Goal: Task Accomplishment & Management: Manage account settings

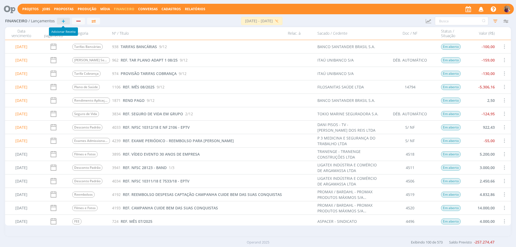
click at [62, 20] on span "+" at bounding box center [64, 21] width 4 height 6
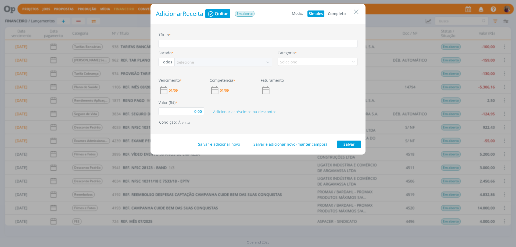
type input "0,00"
type input "R"
type input "0,00"
type input "RE"
type input "0,00"
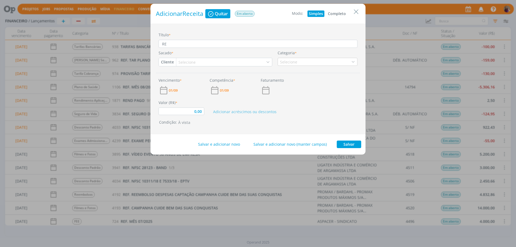
type input "REF"
type input "0,00"
type input "REF."
type input "0,00"
type input "REF."
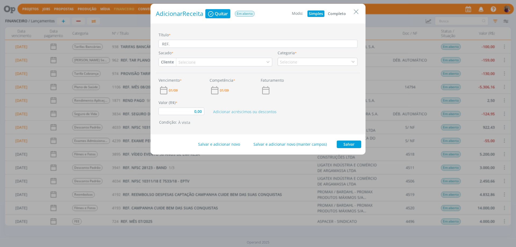
type input "0,00"
type input "REF. C"
type input "0,00"
type input "REF. CO"
type input "0,00"
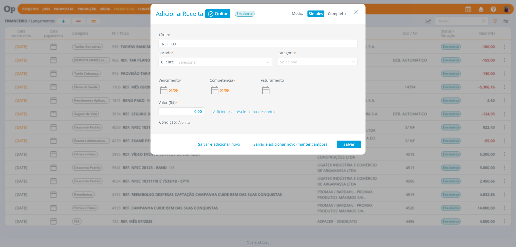
type input "REF. COR"
type input "0,00"
type input "REF. CO"
type input "0,00"
type input "REF. C"
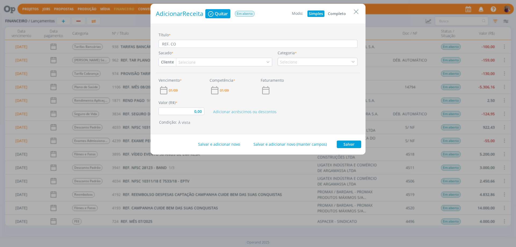
type input "0,00"
type input "REF. CR"
type input "0,00"
type input "REF. CRO"
type input "0,00"
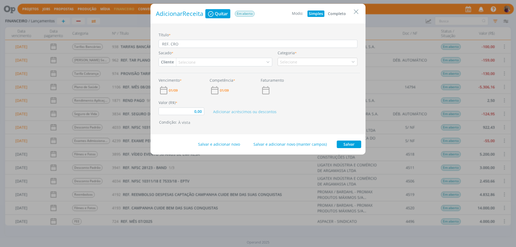
type input "REF. CRON"
type input "0,00"
type input "REF. CRONO"
type input "0,00"
type input "REF. CRONOG"
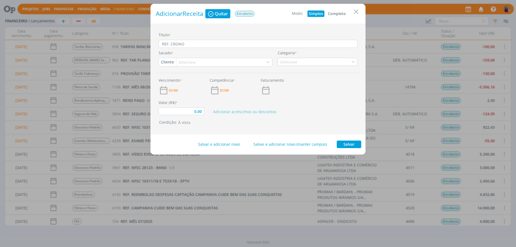
type input "0,00"
type input "REF. CRONOGR"
type input "0,00"
type input "REF. CRONOGRA"
type input "0,00"
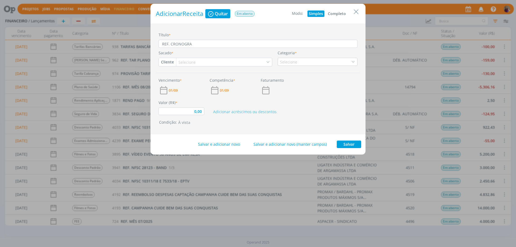
type input "REF. CRONOGRAM"
type input "0,00"
type input "REF. CRONOGRAMA"
type input "0,00"
type input "REF. CRONOGRAMA"
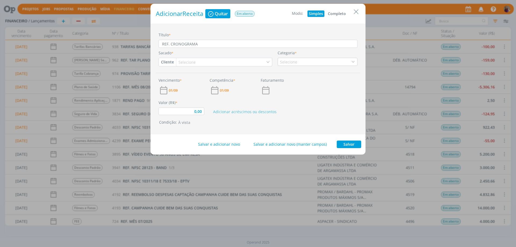
type input "0,00"
type input "REF. CRONOGRAMA M"
type input "0,00"
type input "REF. CRONOGRAMA MÊ"
type input "0,00"
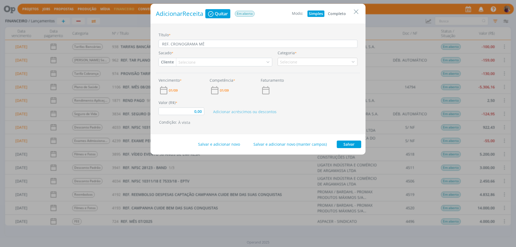
type input "REF. CRONOGRAMA MÊS"
type input "0,00"
type input "REF. CRONOGRAMA MÊS"
type input "0,00"
type input "REF. CRONOGRAMA MÊS D"
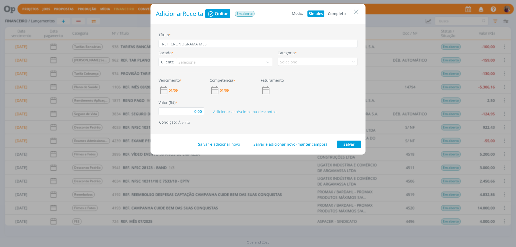
type input "0,00"
type input "REF. CRONOGRAMA MÊS DE"
type input "0,00"
type input "REF. CRONOGRAMA MÊS DE"
type input "0,00"
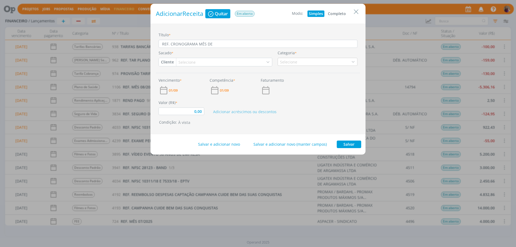
type input "REF. CRONOGRAMA MÊS DE S"
type input "0,00"
type input "REF. CRONOGRAMA MÊS DE SE"
type input "0,00"
type input "REF. CRONOGRAMA MÊS DE SET"
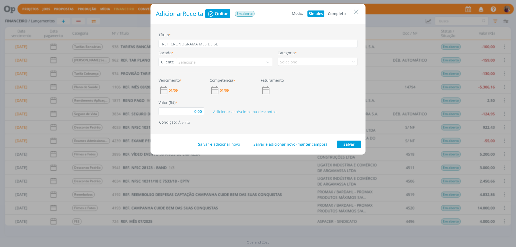
type input "0,00"
type input "REF. CRONOGRAMA MÊS DE SETE"
type input "0,00"
type input "REF. CRONOGRAMA MÊS DE SETEM"
type input "0,00"
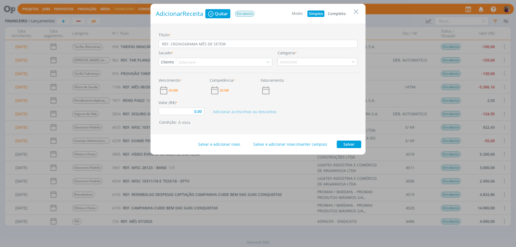
type input "REF. CRONOGRAMA MÊS DE SETEMB"
type input "0,00"
type input "REF. CRONOGRAMA MÊS DE SETEMBR"
type input "0,00"
type input "REF. CRONOGRAMA MÊS DE SETEMBRO"
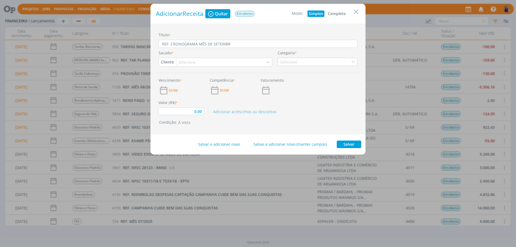
type input "0,00"
type input "REF. CRONOGRAMA MÊS DE SETEMBRO/"
type input "0,00"
type input "REF. CRONOGRAMA MÊS DE [DATE]"
type input "0,00"
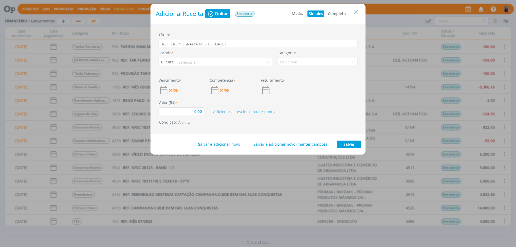
type input "REF. CRONOGRAMA MÊS DE [DATE]"
type input "0,00"
type input "REF. CRONOGRAMA MÊS DE SETEMBRO/202"
type input "0,00"
type input "REF. CRONOGRAMA MÊS DE SETEMBRO/2025"
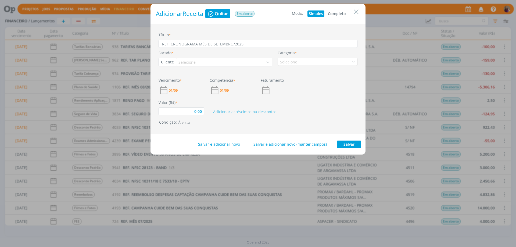
type input "0,00"
type input "REF. CRONOGRAMA MÊS DE SETEMBRO/2025"
click at [343, 11] on button "Completo" at bounding box center [337, 13] width 21 height 6
type input "0,00"
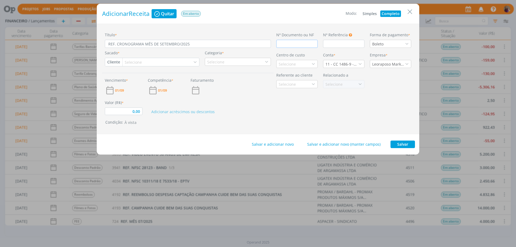
click at [314, 44] on input "dialog" at bounding box center [296, 44] width 41 height 8
type input "S"
type input "0,00"
type input "S/"
type input "0,00"
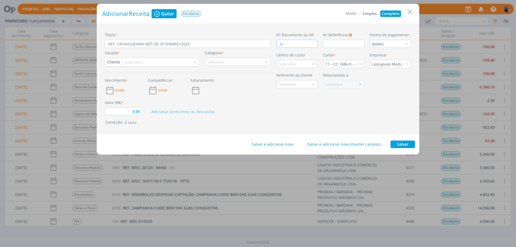
type input "S/"
type input "0,00"
type input "S/ N"
type input "0,00"
type input "S/ NF"
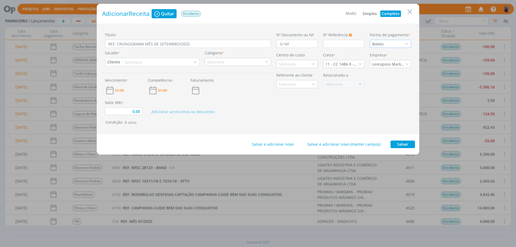
click at [391, 45] on div "Boleto" at bounding box center [390, 44] width 41 height 8
click at [384, 109] on div "Transferência" at bounding box center [385, 112] width 26 height 6
click at [110, 63] on button "Cliente" at bounding box center [113, 62] width 17 height 8
click at [124, 104] on link "Colaborador" at bounding box center [126, 105] width 42 height 9
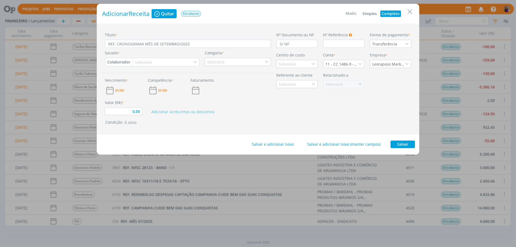
type input "0,00"
click at [145, 60] on div "Selecione" at bounding box center [144, 62] width 18 height 6
type input "LET"
drag, startPoint x: 167, startPoint y: 83, endPoint x: 230, endPoint y: 60, distance: 66.8
click at [166, 82] on div "[PERSON_NAME]" at bounding box center [150, 82] width 31 height 6
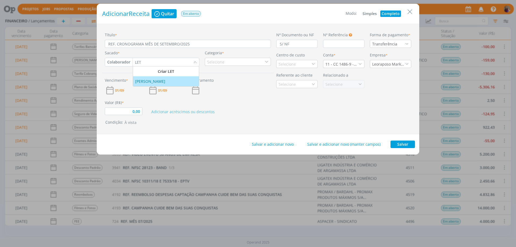
type input "0,00"
click at [230, 60] on div "Selecione" at bounding box center [238, 62] width 66 height 8
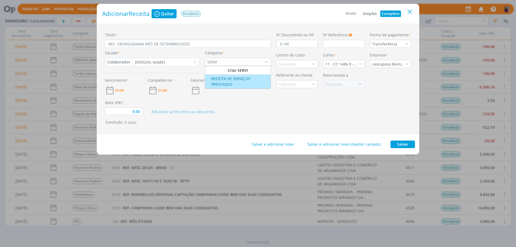
type input "SERVI"
click at [409, 10] on icon "Close" at bounding box center [410, 12] width 8 height 8
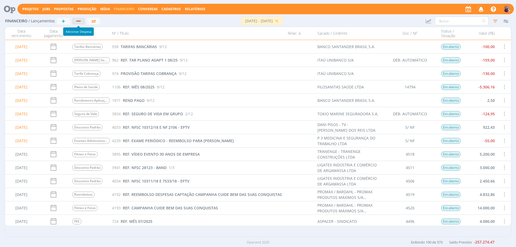
click at [79, 22] on div "button" at bounding box center [78, 20] width 7 height 3
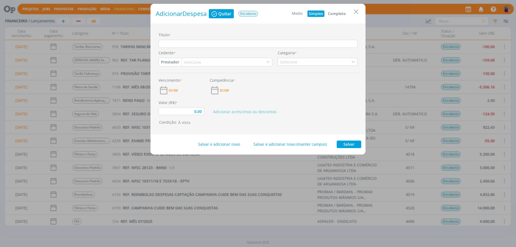
type input "0,00"
type input "C"
type input "0,00"
type input "CR"
type input "0,00"
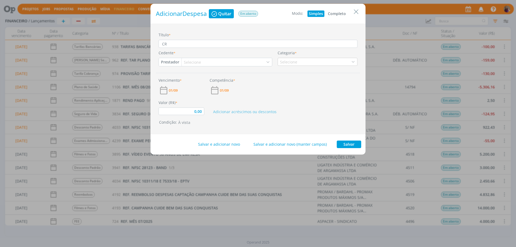
type input "CRO"
type input "0,00"
type input "CRON"
type input "0,00"
type input "CRONO"
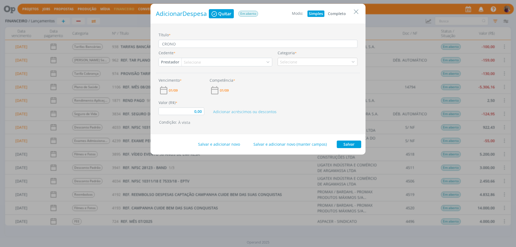
type input "0,00"
type input "CRON"
type input "0,00"
type input "C"
type input "0,00"
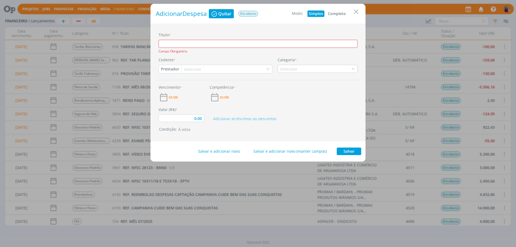
type input "R"
type input "0,00"
type input "RE"
type input "0,00"
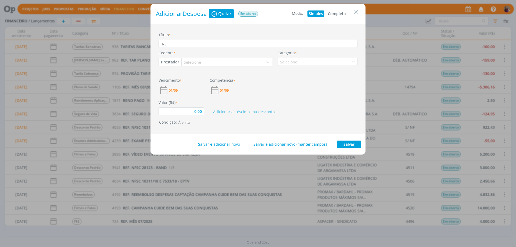
type input "REF"
type input "0,00"
type input "REF."
type input "0,00"
type input "REF."
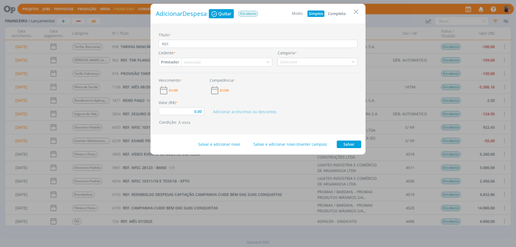
type input "0,00"
type input "REF. C"
type input "0,00"
type input "REF. CR"
type input "0,00"
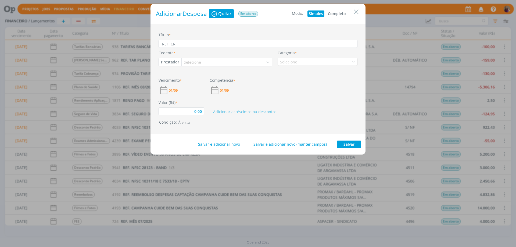
type input "REF. CRO"
type input "0,00"
type input "REF. CRON"
type input "0,00"
type input "REF. CRONO"
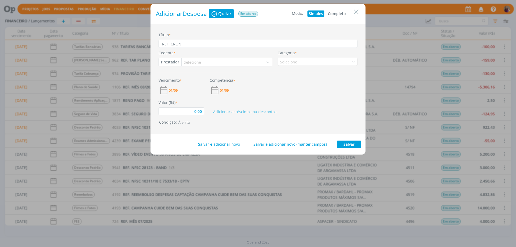
type input "0,00"
type input "REF. CRONOG"
type input "0,00"
type input "REF. CRONOGR"
type input "0,00"
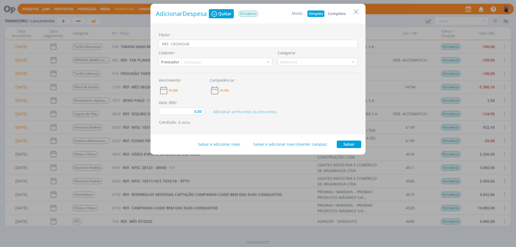
type input "REF. CRONOGRA"
type input "0,00"
type input "REF. CRONOGRAM"
type input "0,00"
type input "REF. CRONOGRAMA"
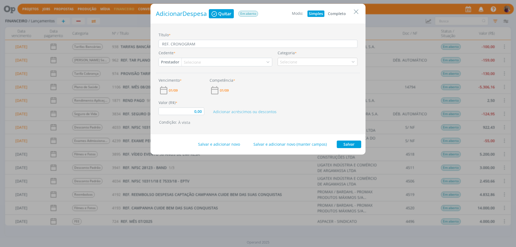
type input "0,00"
type input "REF. CRONOGRAMA"
type input "0,00"
type input "REF. CRONOGRAMA M"
type input "0,00"
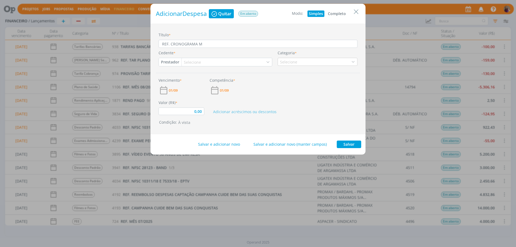
type input "REF. CRONOGRAMA MÊ"
type input "0,00"
type input "REF. CRONOGRAMA MÊS"
type input "0,00"
type input "REF. CRONOGRAMA MÊS"
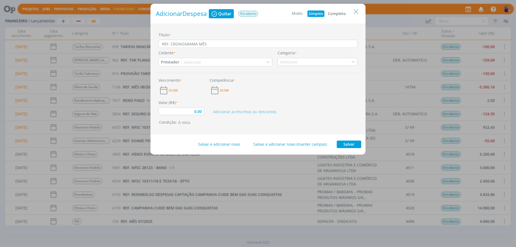
type input "0,00"
type input "REF. CRONOGRAMA MÊS S"
type input "0,00"
type input "REF. CRONOGRAMA MÊS SE"
type input "0,00"
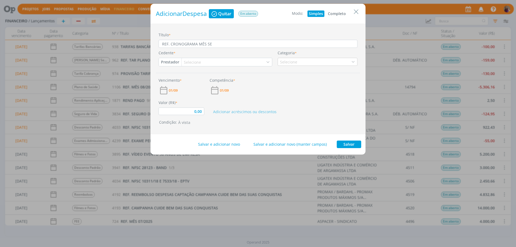
type input "REF. CRONOGRAMA MÊS SET"
type input "0,00"
type input "REF. CRONOGRAMA MÊS SETE"
type input "0,00"
type input "REF. CRONOGRAMA MÊS SETEM"
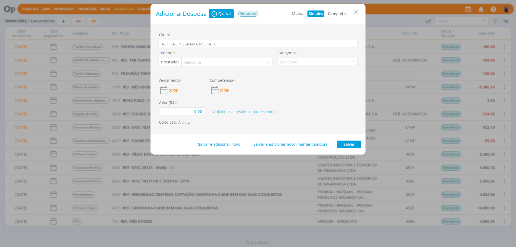
type input "0,00"
type input "REF. CRONOGRAMA MÊS SETEMB"
type input "0,00"
type input "REF. CRONOGRAMA MÊS SETEMBRO"
type input "0,00"
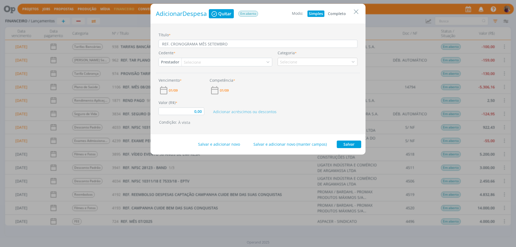
type input "REF. CRONOGRAMA MÊS SETEMBRO/"
type input "0,00"
type input "REF. CRONOGRAMA MÊS [DATE]"
type input "0,00"
type input "REF. CRONOGRAMA MÊS [DATE]"
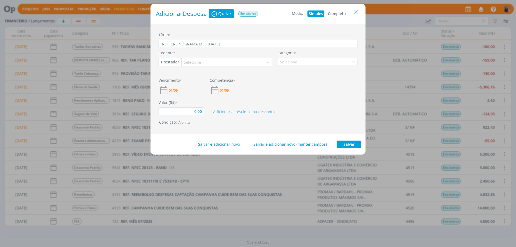
type input "0,00"
type input "REF. CRONOGRAMA MÊS SETEMBRO/202"
type input "0,00"
type input "REF. CRONOGRAMA MÊS SETEMBRO/2025"
type input "0,00"
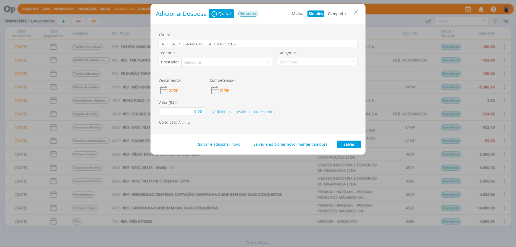
type input "REF. CRONOGRAMA MÊS SETEMBRO/2025"
click at [338, 13] on button "Completo" at bounding box center [337, 13] width 21 height 6
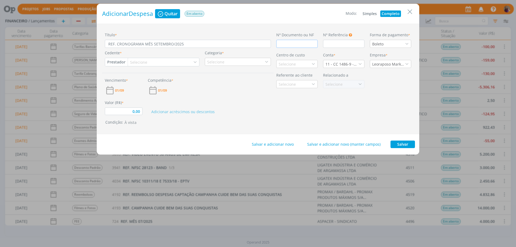
click at [300, 45] on input "dialog" at bounding box center [296, 44] width 41 height 8
type input "0,00"
type input "S/"
type input "0,00"
type input "S/"
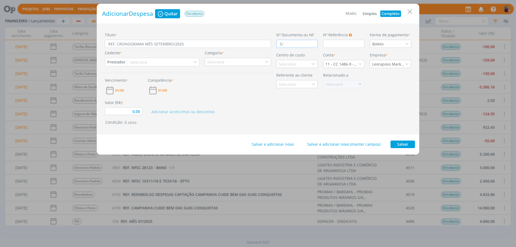
type input "0,00"
type input "S/ N"
type input "0,00"
type input "S/ NF"
click at [396, 44] on div "Boleto" at bounding box center [390, 44] width 41 height 8
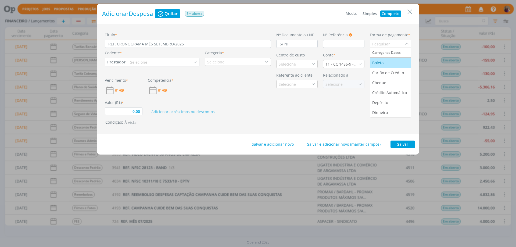
scroll to position [30, 0]
drag, startPoint x: 391, startPoint y: 113, endPoint x: 357, endPoint y: 104, distance: 35.3
click at [390, 113] on div "Transferência" at bounding box center [385, 112] width 26 height 6
click at [118, 62] on button "Prestador" at bounding box center [116, 62] width 23 height 8
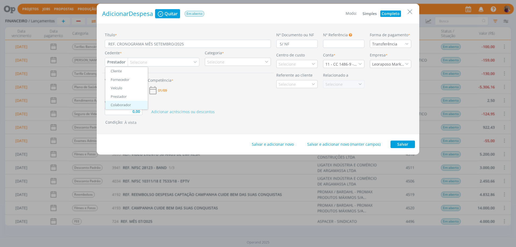
click at [124, 104] on link "Colaborador" at bounding box center [126, 105] width 42 height 9
type input "0,00"
click at [149, 63] on div "Selecione" at bounding box center [144, 62] width 18 height 6
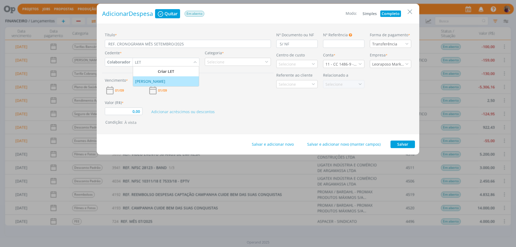
type input "LET"
click at [172, 83] on div "[PERSON_NAME]" at bounding box center [166, 82] width 62 height 6
type input "0,00"
click at [222, 64] on div "Selecione" at bounding box center [216, 62] width 18 height 6
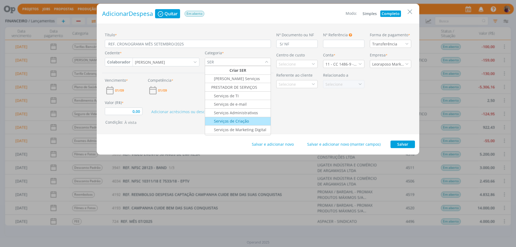
scroll to position [27, 0]
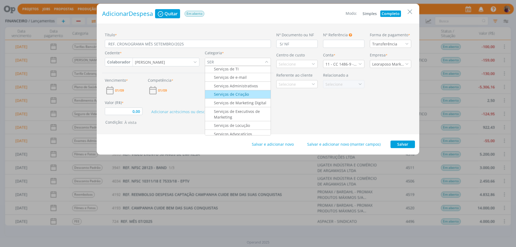
type input "SER"
click at [241, 94] on div "Serviços de Criação" at bounding box center [227, 94] width 43 height 6
type input "0,00"
click at [293, 63] on div "Selecione" at bounding box center [288, 64] width 18 height 6
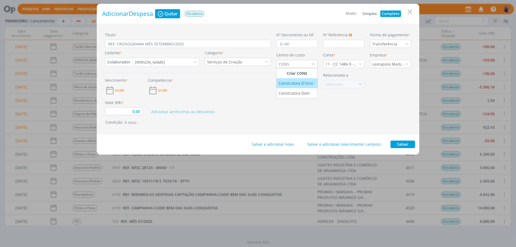
type input "CONS"
click at [308, 83] on div "Construtora D'Urso" at bounding box center [296, 83] width 35 height 6
click at [332, 67] on div "11 - CC 1486-9 - [GEOGRAPHIC_DATA]" at bounding box center [343, 64] width 41 height 8
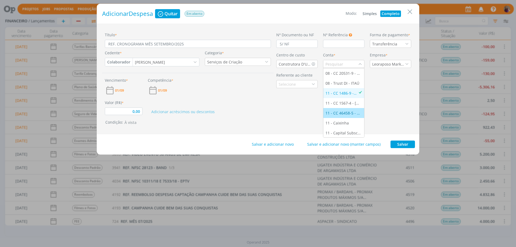
click at [340, 113] on div "11 - CC 46458-5 - [GEOGRAPHIC_DATA]" at bounding box center [344, 113] width 37 height 6
click at [123, 90] on span "01/09" at bounding box center [119, 90] width 9 height 3
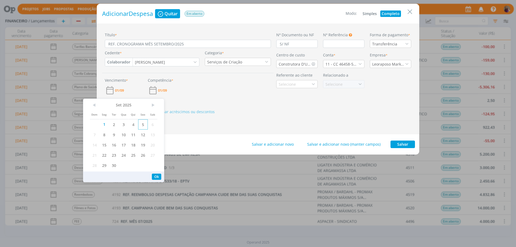
click at [144, 123] on span "5" at bounding box center [143, 124] width 10 height 10
click at [114, 127] on span "2" at bounding box center [114, 124] width 10 height 10
click at [155, 175] on button "Ok" at bounding box center [156, 177] width 9 height 6
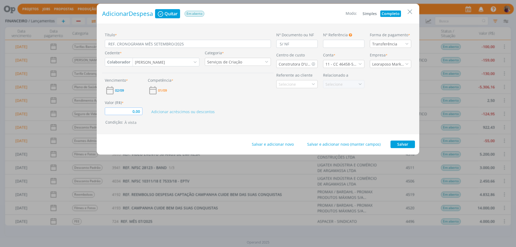
click at [140, 109] on input "0,00" at bounding box center [124, 112] width 38 height 8
click at [285, 145] on button "Salvar e adicionar novo" at bounding box center [272, 145] width 49 height 8
type input "0,00"
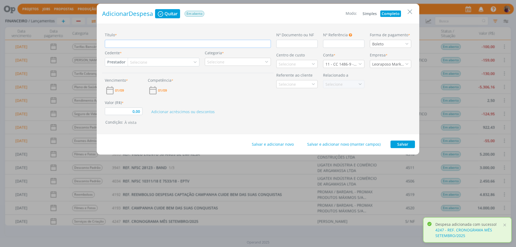
type input "R"
type input "0,00"
type input "RE"
type input "0,00"
type input "REF"
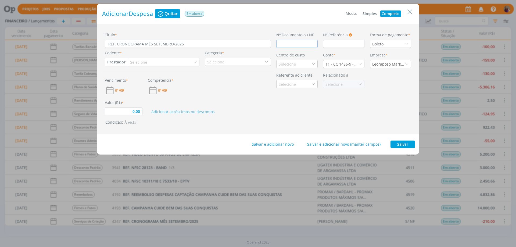
click at [288, 44] on input "dialog" at bounding box center [296, 44] width 41 height 8
click at [397, 43] on div "Boleto" at bounding box center [390, 44] width 41 height 8
click at [392, 113] on div "Transferência" at bounding box center [385, 112] width 26 height 6
click at [128, 60] on div "Selecione" at bounding box center [138, 62] width 20 height 6
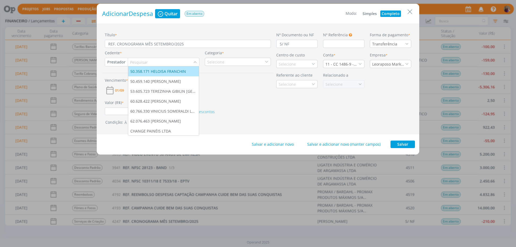
click at [123, 61] on button "Prestador" at bounding box center [116, 62] width 23 height 8
click at [126, 104] on link "Colaborador" at bounding box center [126, 105] width 42 height 9
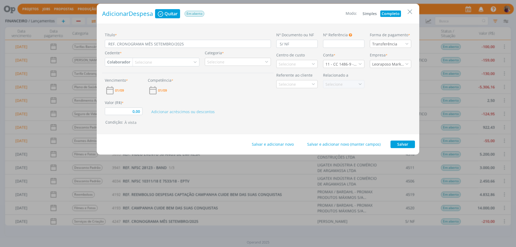
click at [140, 60] on div "Selecione" at bounding box center [144, 62] width 18 height 6
click at [166, 80] on div "[PERSON_NAME]" at bounding box center [150, 82] width 31 height 6
click at [215, 61] on div "Selecione" at bounding box center [216, 62] width 18 height 6
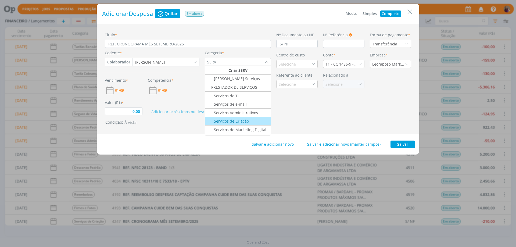
click at [237, 123] on div "Serviços de Criação" at bounding box center [227, 121] width 43 height 6
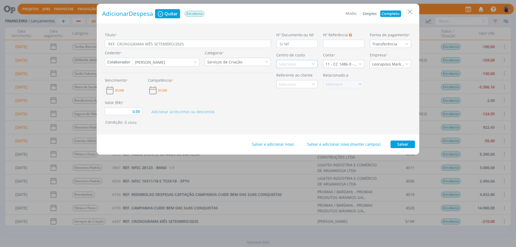
click at [284, 62] on div "Selecione" at bounding box center [288, 64] width 18 height 6
click at [342, 65] on div "11 - CC 1486-9 - [GEOGRAPHIC_DATA]" at bounding box center [342, 64] width 33 height 6
click at [349, 117] on li "11 - CC 46458-5 - [GEOGRAPHIC_DATA]" at bounding box center [343, 113] width 41 height 10
click at [123, 90] on span "01/09" at bounding box center [119, 90] width 9 height 3
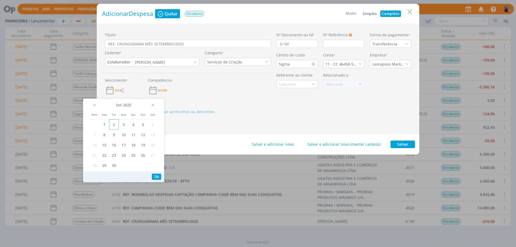
click at [116, 125] on span "2" at bounding box center [114, 124] width 10 height 10
click at [186, 97] on div "Valor (R$) * 0,00 Adicionar acréscimos ou descontos" at bounding box center [188, 105] width 172 height 20
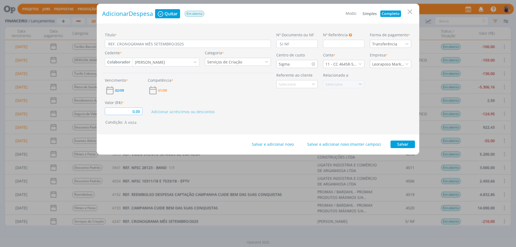
click at [137, 111] on input "0,00" at bounding box center [124, 112] width 38 height 8
click at [402, 145] on button "Salvar" at bounding box center [403, 145] width 24 height 8
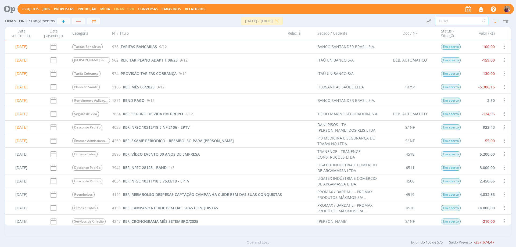
click at [446, 22] on input "text" at bounding box center [462, 21] width 54 height 9
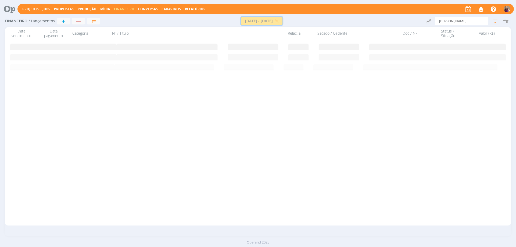
click at [283, 21] on button "[DATE] - [DATE]" at bounding box center [261, 21] width 41 height 8
click at [496, 22] on icon "button" at bounding box center [496, 21] width 10 height 10
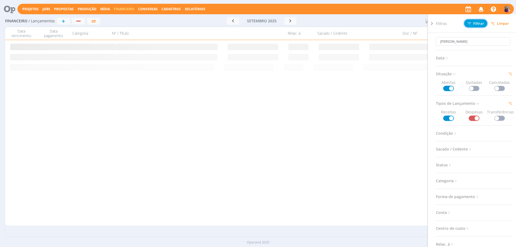
click at [478, 20] on button "Filtrar" at bounding box center [475, 23] width 23 height 8
click at [431, 23] on icon at bounding box center [431, 24] width 5 height 6
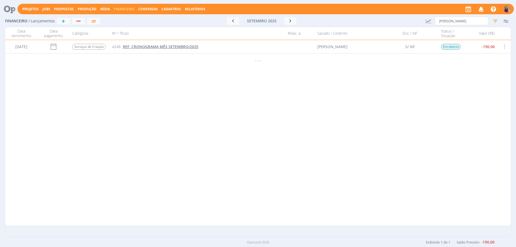
click at [159, 48] on span "REF. CRONOGRAMA MÊS SETEMBRO/2025" at bounding box center [161, 46] width 76 height 5
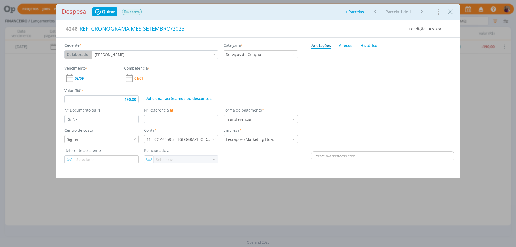
click at [335, 159] on div "dialog" at bounding box center [383, 156] width 143 height 9
click at [448, 154] on button "Enviar" at bounding box center [445, 155] width 14 height 6
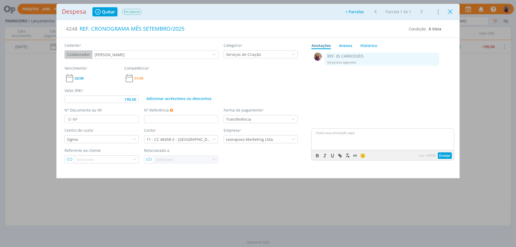
click at [452, 10] on icon "Close" at bounding box center [450, 12] width 8 height 8
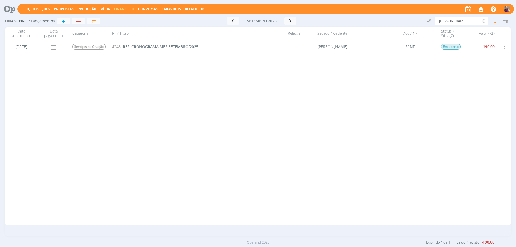
drag, startPoint x: 464, startPoint y: 20, endPoint x: 399, endPoint y: 14, distance: 65.1
click at [399, 15] on div "Financeiro / Lançamentos + Ir para mês atual [DATE] < 2025 > Janeiro Fevereiro …" at bounding box center [258, 21] width 506 height 12
click at [173, 45] on span "REF. CRONOGRAMA MÊS SETEMBRO/2025" at bounding box center [161, 46] width 76 height 5
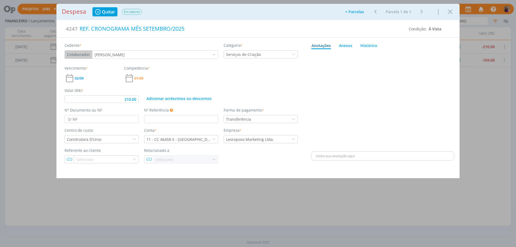
click at [323, 155] on p "dialog" at bounding box center [383, 156] width 134 height 5
click at [448, 155] on button "Enviar" at bounding box center [445, 155] width 14 height 6
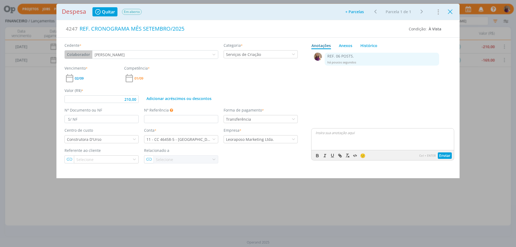
click at [450, 10] on icon "Close" at bounding box center [450, 12] width 8 height 8
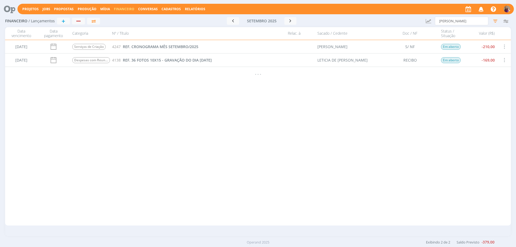
click at [117, 9] on span "Financeiro" at bounding box center [124, 9] width 20 height 5
click at [115, 18] on link "Lançamentos" at bounding box center [124, 18] width 45 height 8
drag, startPoint x: 460, startPoint y: 19, endPoint x: 420, endPoint y: 13, distance: 40.8
click at [420, 15] on div "Financeiro / Lançamentos + Ir para mês atual [DATE] < 2025 > Janeiro Fevereiro …" at bounding box center [258, 21] width 506 height 12
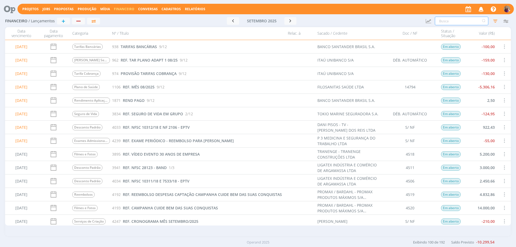
click at [457, 20] on input "text" at bounding box center [462, 21] width 54 height 9
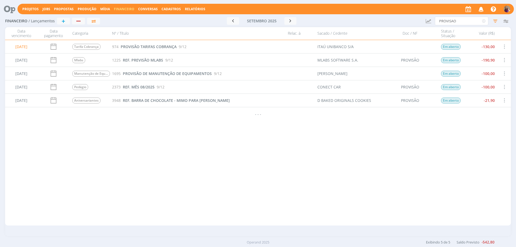
click at [504, 46] on span at bounding box center [504, 46] width 6 height 7
click at [479, 44] on div "Selecionar" at bounding box center [487, 44] width 53 height 8
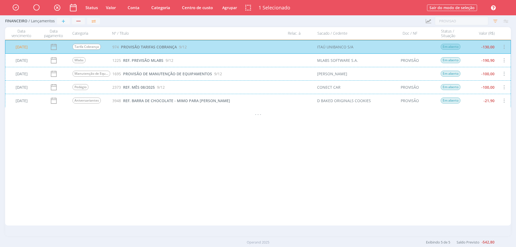
click at [504, 59] on div "[DATE] Mlabs 1225 REF. PREVISÃO MLABS 9/12 MLABS SOFTWARE S.A. PROVISÃO Em aber…" at bounding box center [258, 60] width 506 height 13
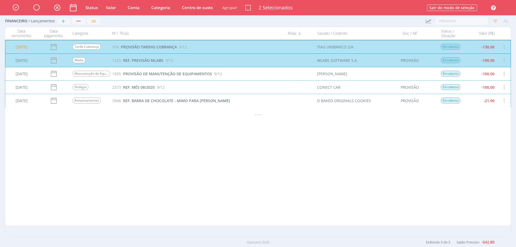
click at [504, 87] on div "[DATE] Pedágio 2373 REF. MÊS 08/2025 9/12 CONECT CAR PROVISÃO Em aberto -100,00" at bounding box center [258, 86] width 506 height 13
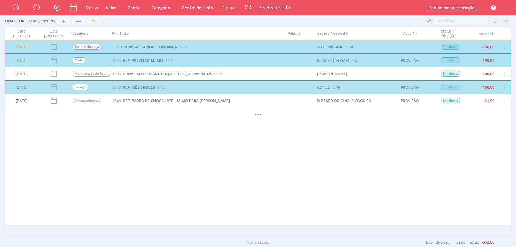
click at [504, 73] on div "[DATE] Manutenção de Equipamentos 1695 PROVISÃO DE MANUTENÇÃO DE EQUIPAMENTOS 9…" at bounding box center [258, 73] width 506 height 13
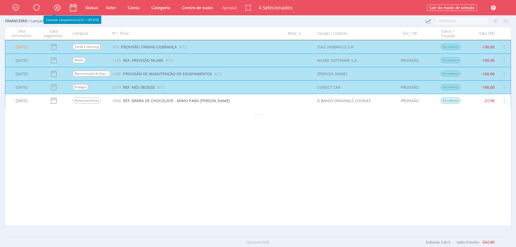
click at [58, 7] on icon "button" at bounding box center [56, 7] width 9 height 9
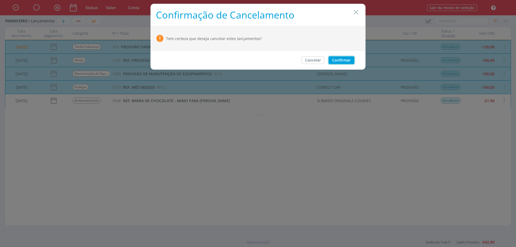
click at [349, 59] on button "Confirmar" at bounding box center [342, 60] width 26 height 8
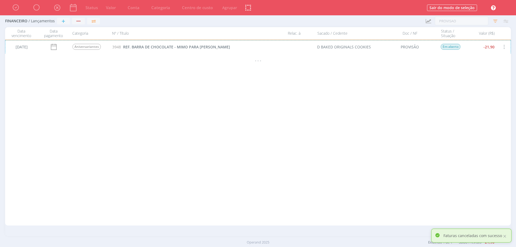
click at [177, 48] on div "[DATE] Aniversariantes 3948 REF. BARRA DE CHOCOLATE - MIMO PARA [PERSON_NAME] D…" at bounding box center [258, 46] width 506 height 13
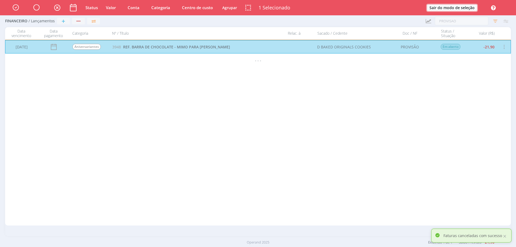
click at [448, 9] on button "Sair do modo de seleção" at bounding box center [452, 8] width 50 height 6
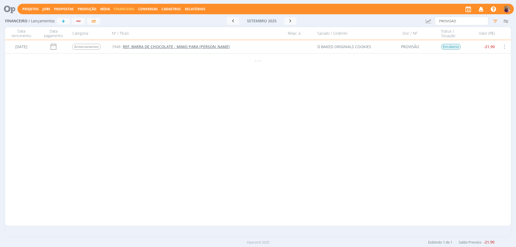
click at [184, 45] on span "REF. BARRA DE CHOCOLATE - MIMO PARA [PERSON_NAME]" at bounding box center [176, 46] width 107 height 5
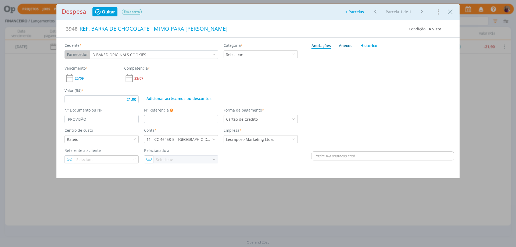
click at [348, 45] on div "Anexos 0" at bounding box center [345, 46] width 13 height 6
click at [320, 47] on link "Anotações" at bounding box center [321, 44] width 20 height 9
click at [451, 11] on icon "Close" at bounding box center [450, 12] width 8 height 8
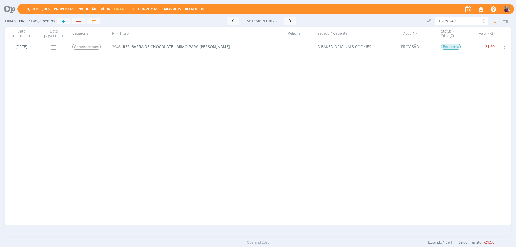
drag, startPoint x: 460, startPoint y: 20, endPoint x: 415, endPoint y: 12, distance: 46.2
click at [415, 12] on div "Projetos Jobs Propostas Produção [GEOGRAPHIC_DATA] Financeiro Conversas Cadastr…" at bounding box center [258, 123] width 516 height 247
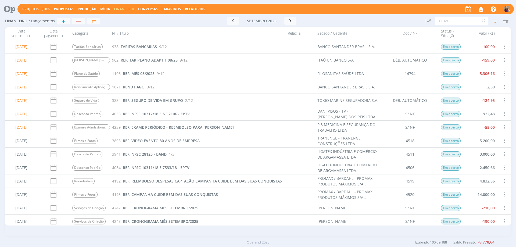
click at [504, 46] on span at bounding box center [504, 46] width 6 height 7
click at [469, 42] on div "Selecionar" at bounding box center [487, 44] width 53 height 8
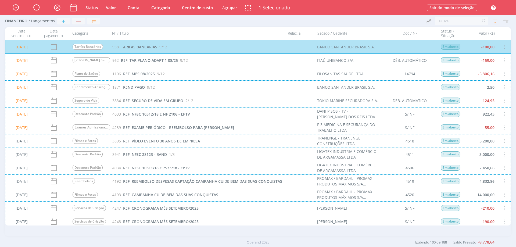
click at [504, 86] on div "[DATE] Rendimento Aplicação 1871 REND PAGO 9/12 BANCO SANTANDER BRASIL S.A. Em …" at bounding box center [258, 86] width 506 height 13
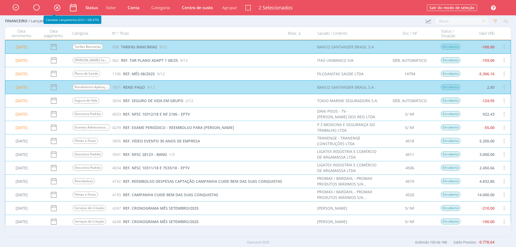
click at [58, 8] on icon "button" at bounding box center [56, 7] width 9 height 9
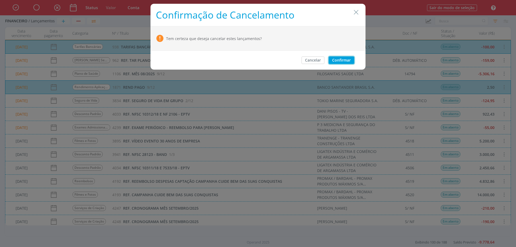
click at [337, 63] on button "Confirmar" at bounding box center [342, 60] width 26 height 8
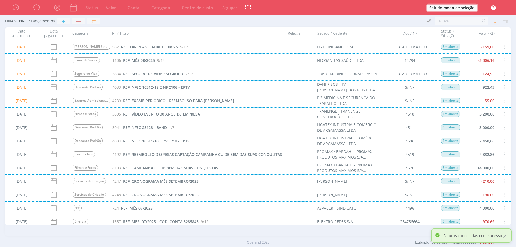
click at [464, 7] on button "Sair do modo de seleção" at bounding box center [452, 8] width 50 height 6
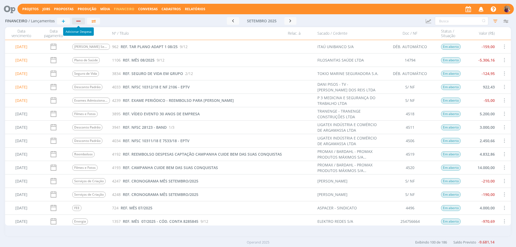
click at [78, 19] on div "button" at bounding box center [78, 20] width 7 height 3
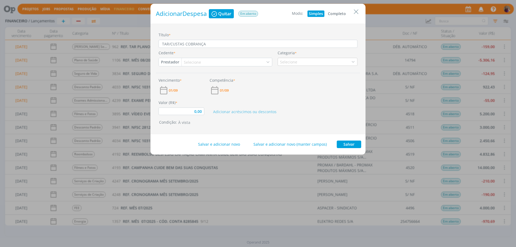
click at [341, 15] on button "Completo" at bounding box center [337, 13] width 21 height 6
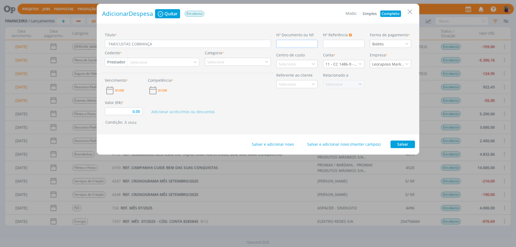
click at [312, 44] on input "dialog" at bounding box center [296, 44] width 41 height 8
click at [397, 43] on div "Boleto" at bounding box center [390, 44] width 41 height 8
click at [393, 92] on div "Débito Automático" at bounding box center [389, 93] width 34 height 6
click at [118, 62] on button "Prestador" at bounding box center [116, 62] width 23 height 8
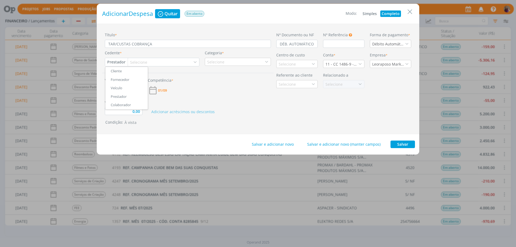
drag, startPoint x: 120, startPoint y: 77, endPoint x: 124, endPoint y: 75, distance: 4.9
click at [120, 78] on link "Fornecedor" at bounding box center [126, 80] width 42 height 9
click at [161, 58] on div "Cedente * Fornecedor Cliente Fornecedor Veículo Prestador Colaborador Selecione" at bounding box center [152, 58] width 100 height 16
click at [161, 60] on div "Selecione" at bounding box center [165, 62] width 69 height 8
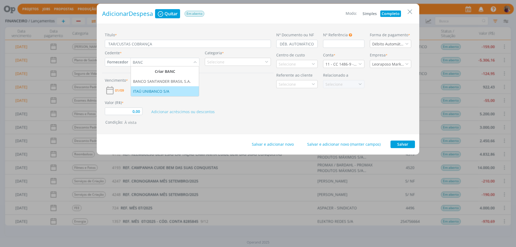
click at [166, 92] on div "ITAÚ UNIBANCO S/A" at bounding box center [151, 91] width 37 height 6
click at [219, 63] on div "Selecione" at bounding box center [216, 62] width 18 height 6
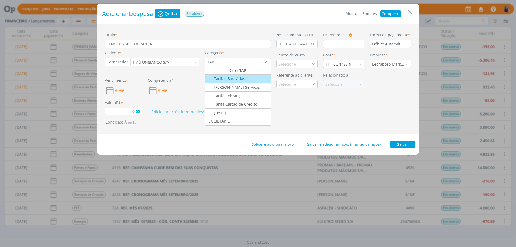
click at [236, 79] on div "Tarifas Bancárias" at bounding box center [225, 79] width 39 height 6
click at [236, 79] on div "Vencimento * 01/09 Competência * 01/09" at bounding box center [188, 84] width 172 height 22
click at [240, 60] on div "Tarifas Bancárias" at bounding box center [238, 62] width 66 height 8
click at [241, 94] on div "Tarifa Cobrança" at bounding box center [224, 96] width 37 height 6
click at [294, 63] on div "Selecione" at bounding box center [288, 64] width 18 height 6
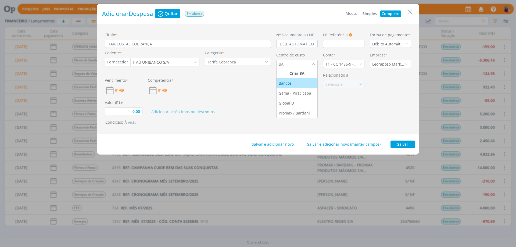
click at [292, 84] on div "Bancos" at bounding box center [286, 83] width 14 height 6
click at [340, 64] on div "11 - CC 1486-9 - [GEOGRAPHIC_DATA]" at bounding box center [342, 64] width 33 height 6
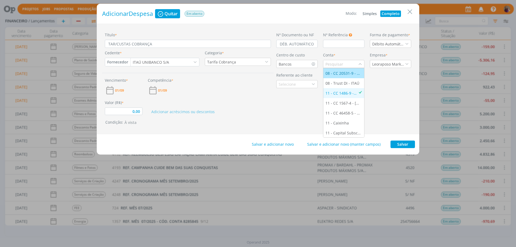
click at [343, 73] on div "08 - CC 20531-9 - [GEOGRAPHIC_DATA]" at bounding box center [344, 73] width 37 height 6
click at [392, 62] on div "Leoraposo Marketing Ltda." at bounding box center [388, 64] width 33 height 6
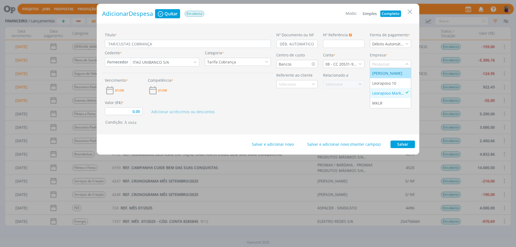
click at [391, 73] on div "[PERSON_NAME]" at bounding box center [387, 73] width 31 height 6
click at [123, 89] on span "01/09" at bounding box center [119, 90] width 9 height 3
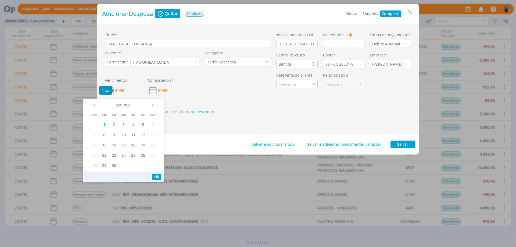
click at [123, 89] on span "01/09" at bounding box center [119, 90] width 9 height 3
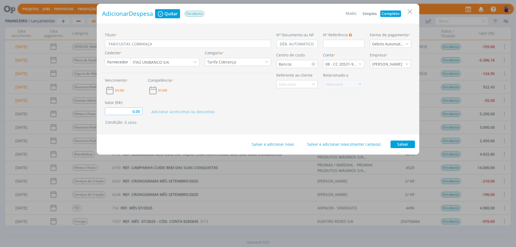
click at [141, 112] on input "0,00" at bounding box center [124, 112] width 38 height 8
click at [401, 146] on button "Salvar" at bounding box center [403, 145] width 24 height 8
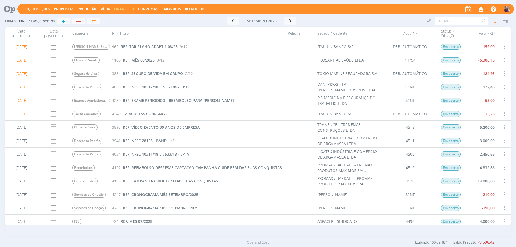
click at [503, 99] on span at bounding box center [504, 100] width 6 height 7
click at [479, 105] on div "Quitar" at bounding box center [487, 105] width 53 height 8
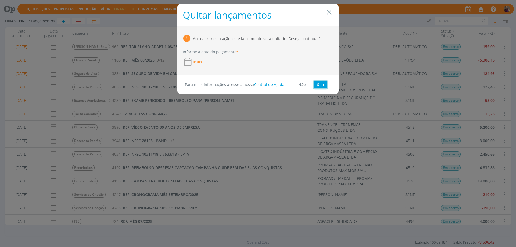
click at [323, 86] on button "Sim" at bounding box center [321, 85] width 14 height 8
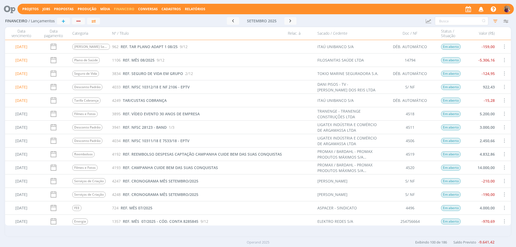
click at [503, 60] on span at bounding box center [504, 59] width 6 height 7
click at [475, 65] on div "Quitar" at bounding box center [487, 65] width 53 height 8
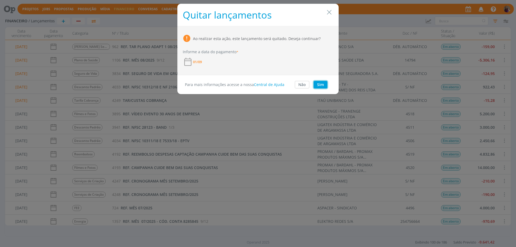
click at [321, 86] on button "Sim" at bounding box center [321, 85] width 14 height 8
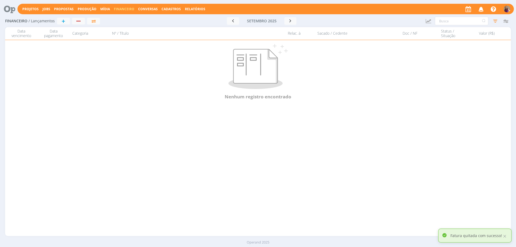
click at [503, 220] on div "Data vencimento Data pagamento Categoria Nº / Título Relac. à Sacado / Cedente …" at bounding box center [258, 131] width 506 height 209
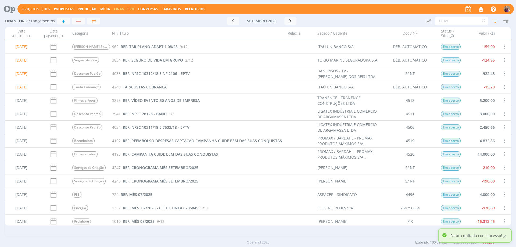
click at [504, 208] on span at bounding box center [504, 207] width 6 height 7
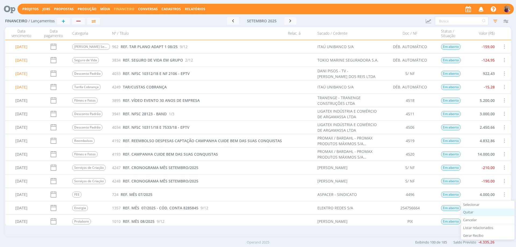
click at [468, 213] on div "Quitar" at bounding box center [487, 213] width 53 height 8
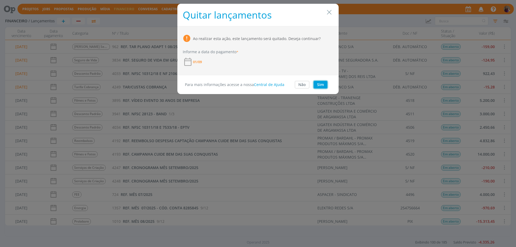
click at [321, 84] on button "Sim" at bounding box center [321, 85] width 14 height 8
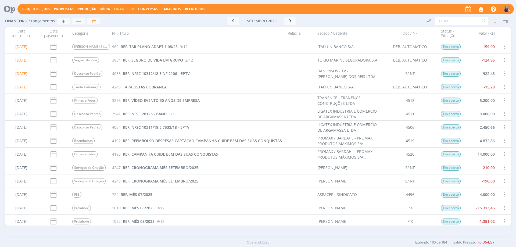
click at [131, 7] on span "Financeiro" at bounding box center [124, 9] width 20 height 5
click at [110, 26] on link "Contas" at bounding box center [124, 27] width 45 height 8
